Goal: Check status

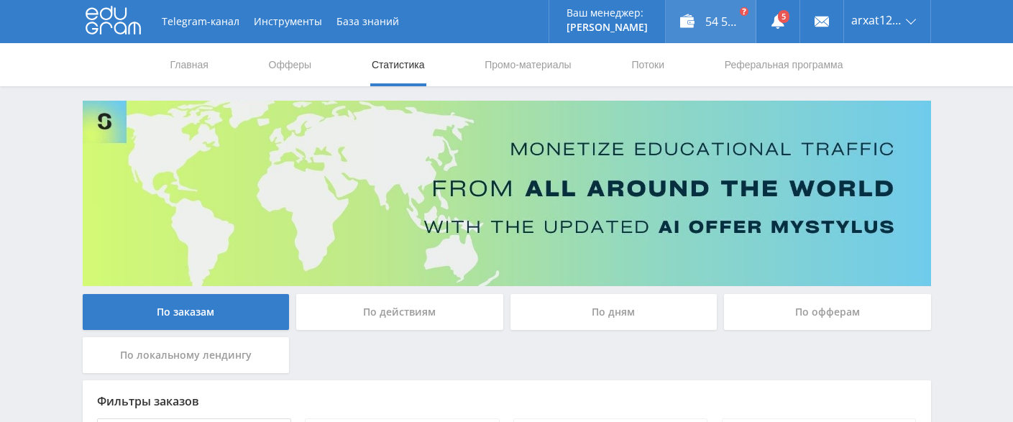
click at [691, 16] on div "54 593,40 ₽" at bounding box center [711, 21] width 90 height 43
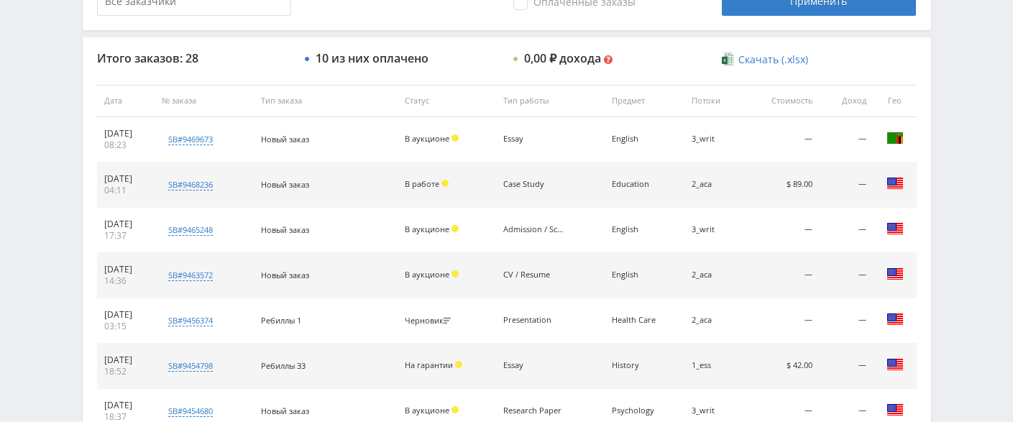
scroll to position [719, 0]
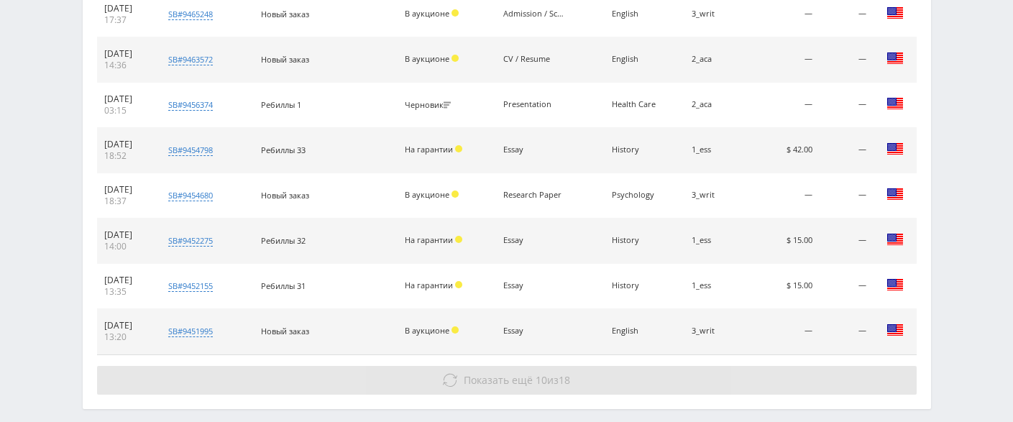
click at [530, 393] on button "Показать ещё 10 из 18" at bounding box center [507, 380] width 820 height 29
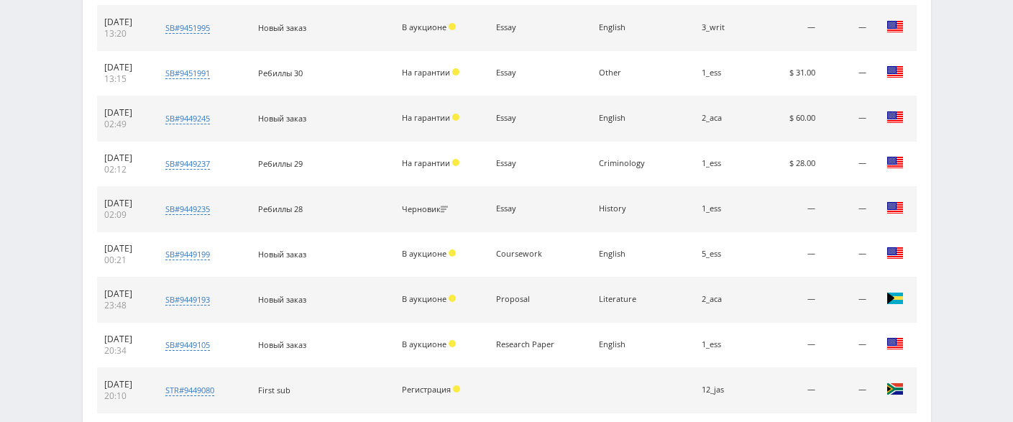
scroll to position [1167, 0]
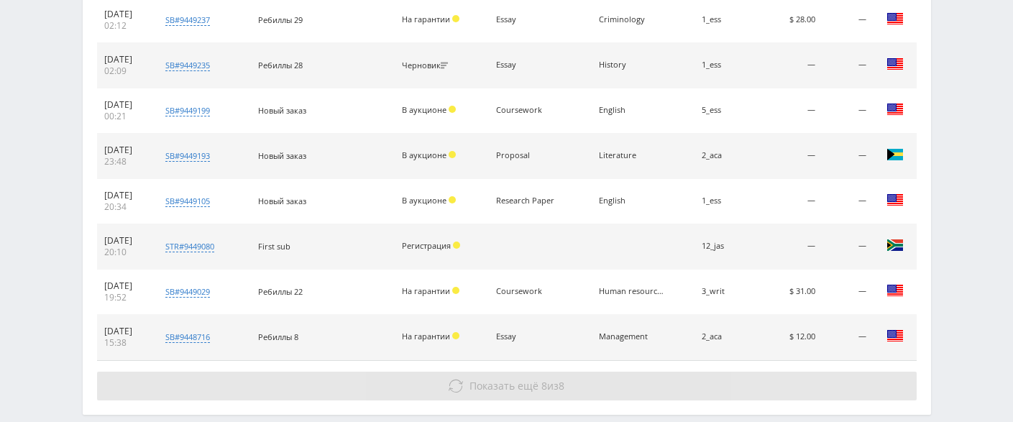
click at [485, 386] on span "Показать ещё" at bounding box center [504, 386] width 69 height 14
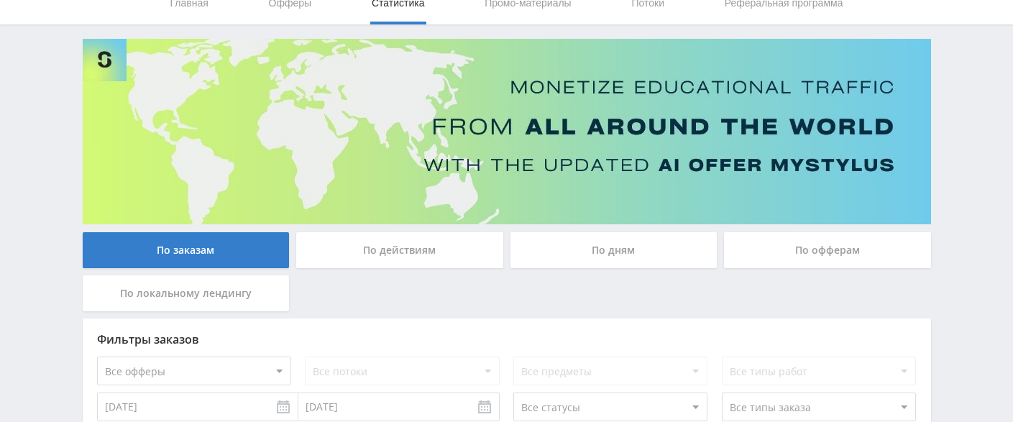
scroll to position [0, 0]
